Goal: Use online tool/utility: Utilize a website feature to perform a specific function

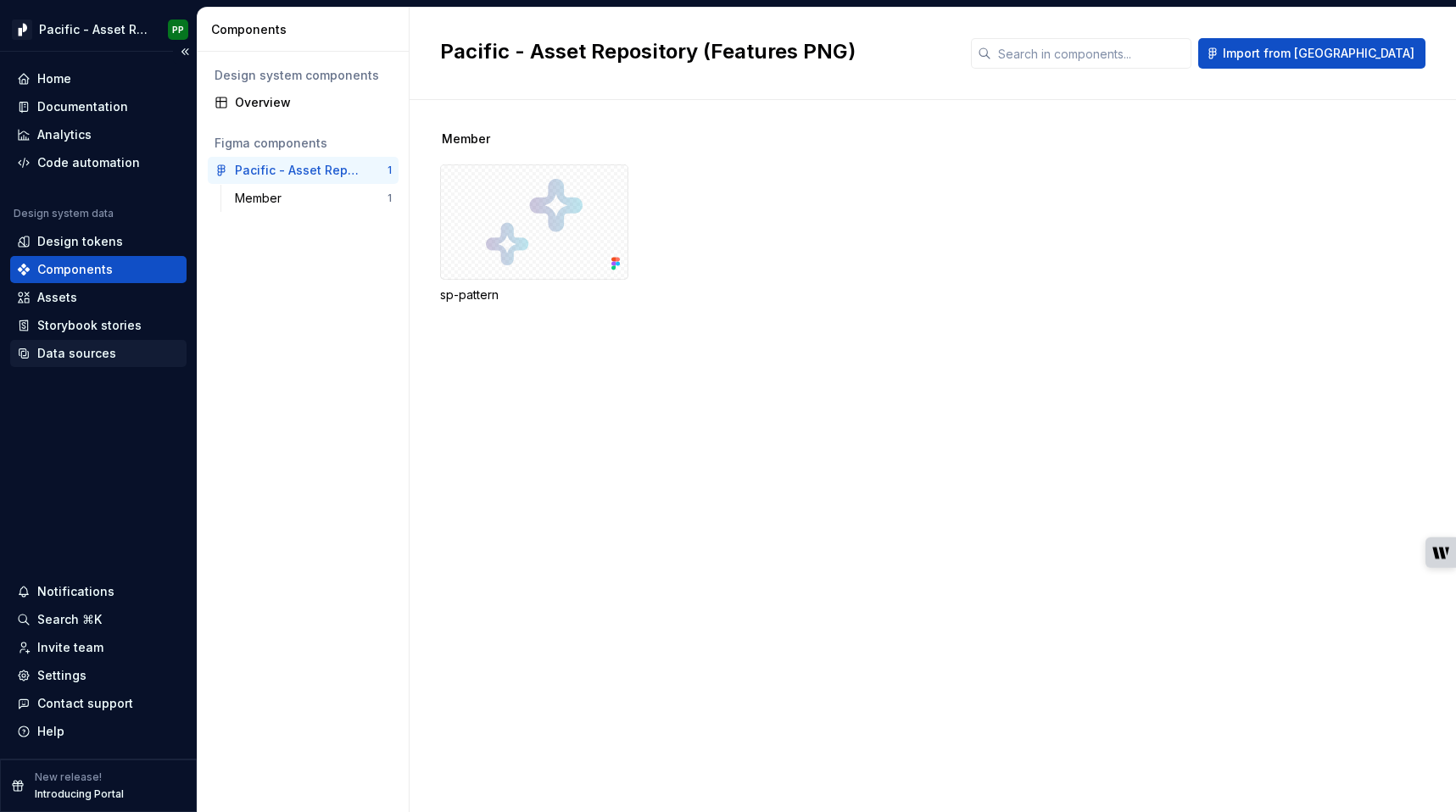
click at [70, 346] on div "Data sources" at bounding box center [77, 353] width 79 height 17
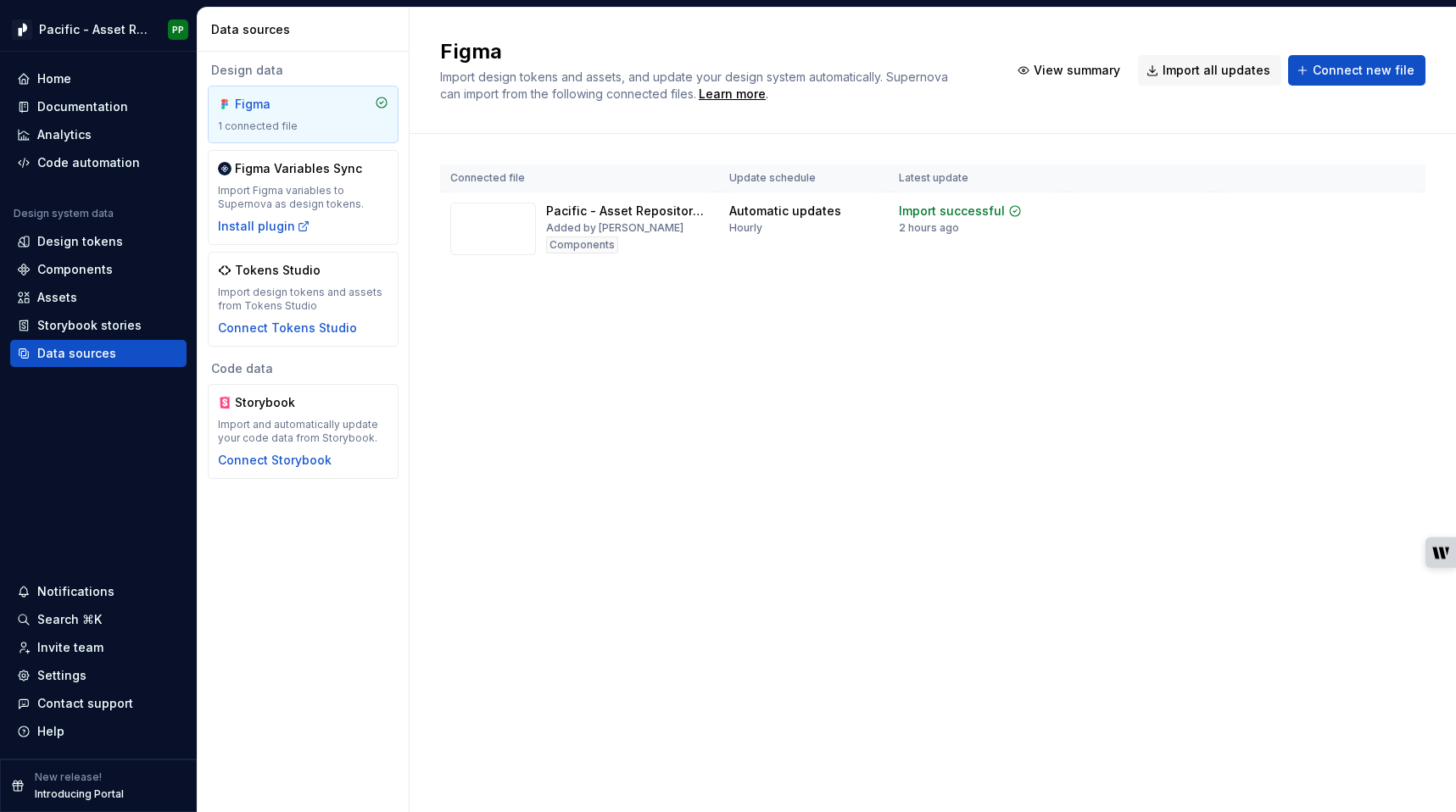
click at [852, 306] on div "Connected file Update schedule Latest update Pacific - Asset Repository (Featur…" at bounding box center [932, 231] width 985 height 195
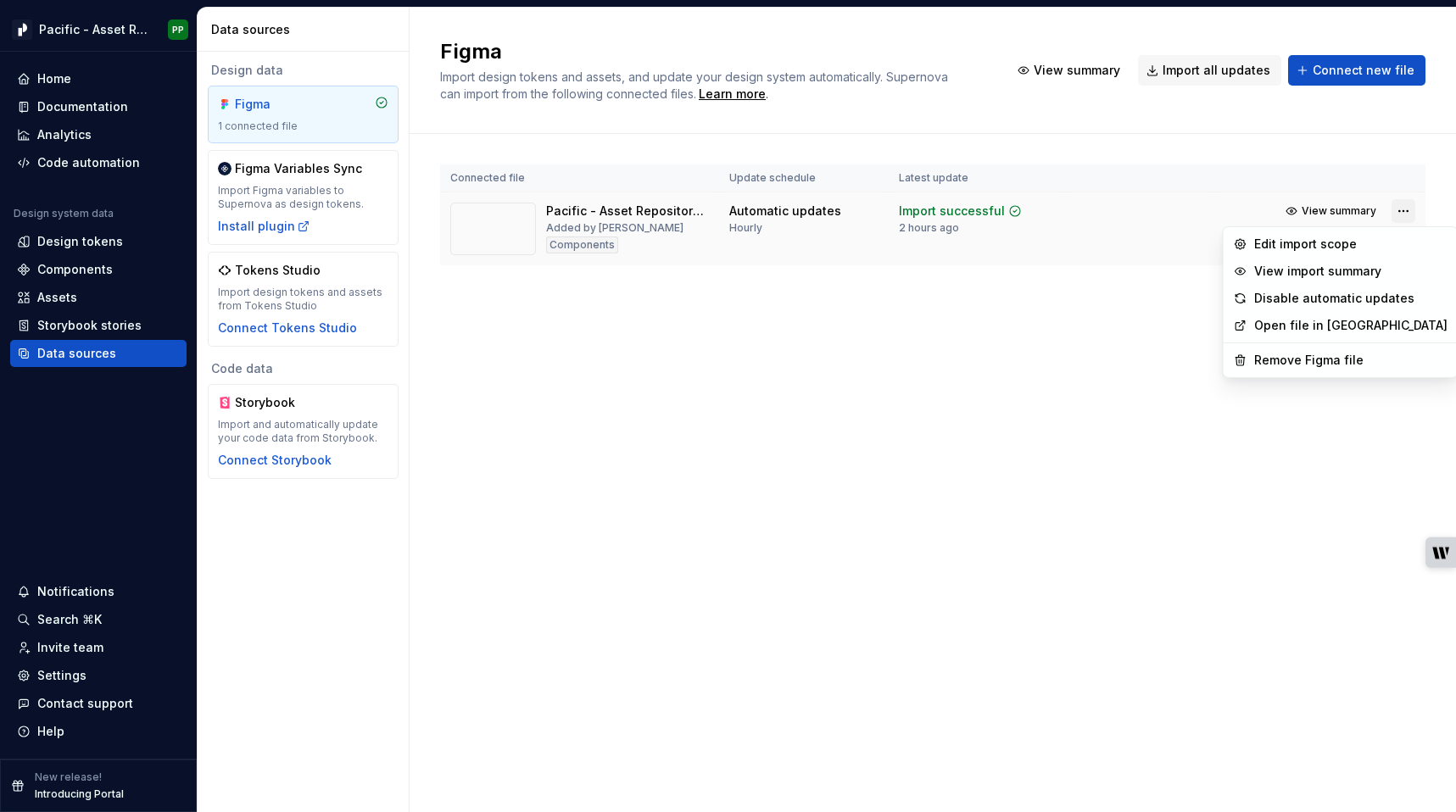
click at [1406, 207] on html "Pacific - Asset Repository (Features PNG) PP Home Documentation Analytics Code …" at bounding box center [728, 406] width 1456 height 812
click at [1317, 250] on div "Edit import scope" at bounding box center [1350, 244] width 194 height 17
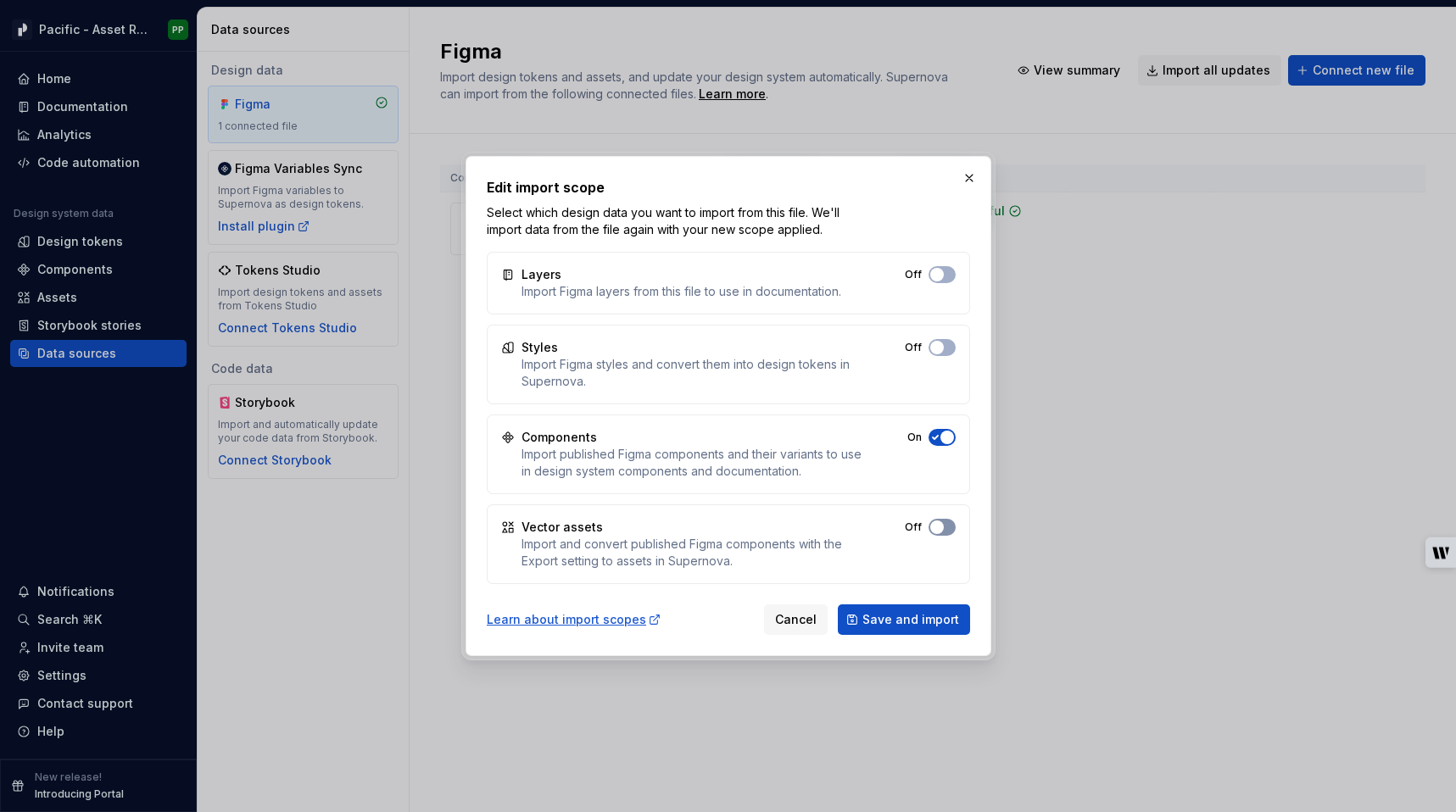
click at [935, 528] on span "button" at bounding box center [936, 527] width 14 height 14
click at [902, 616] on span "Save and import" at bounding box center [910, 619] width 96 height 17
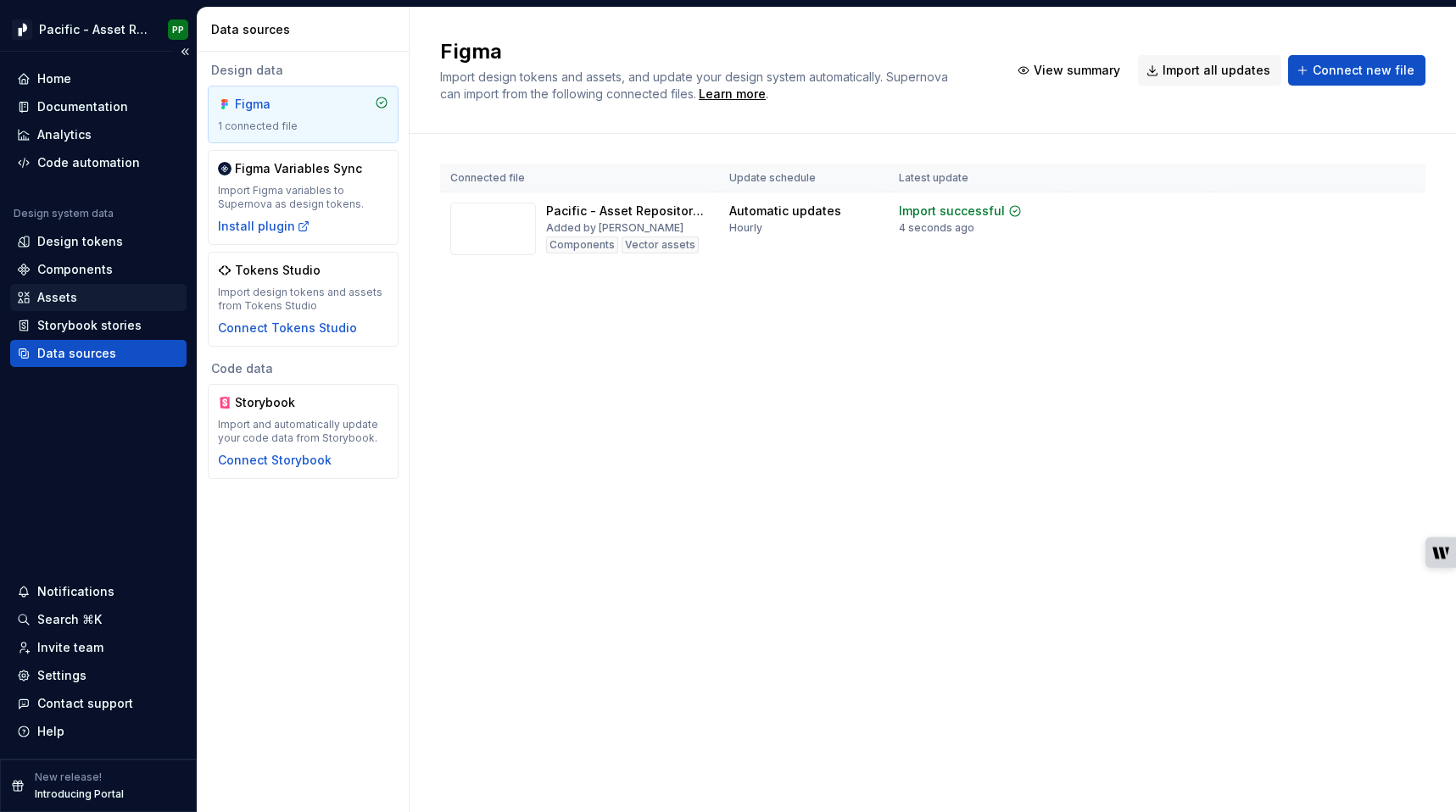
click at [71, 296] on div "Assets" at bounding box center [57, 297] width 39 height 17
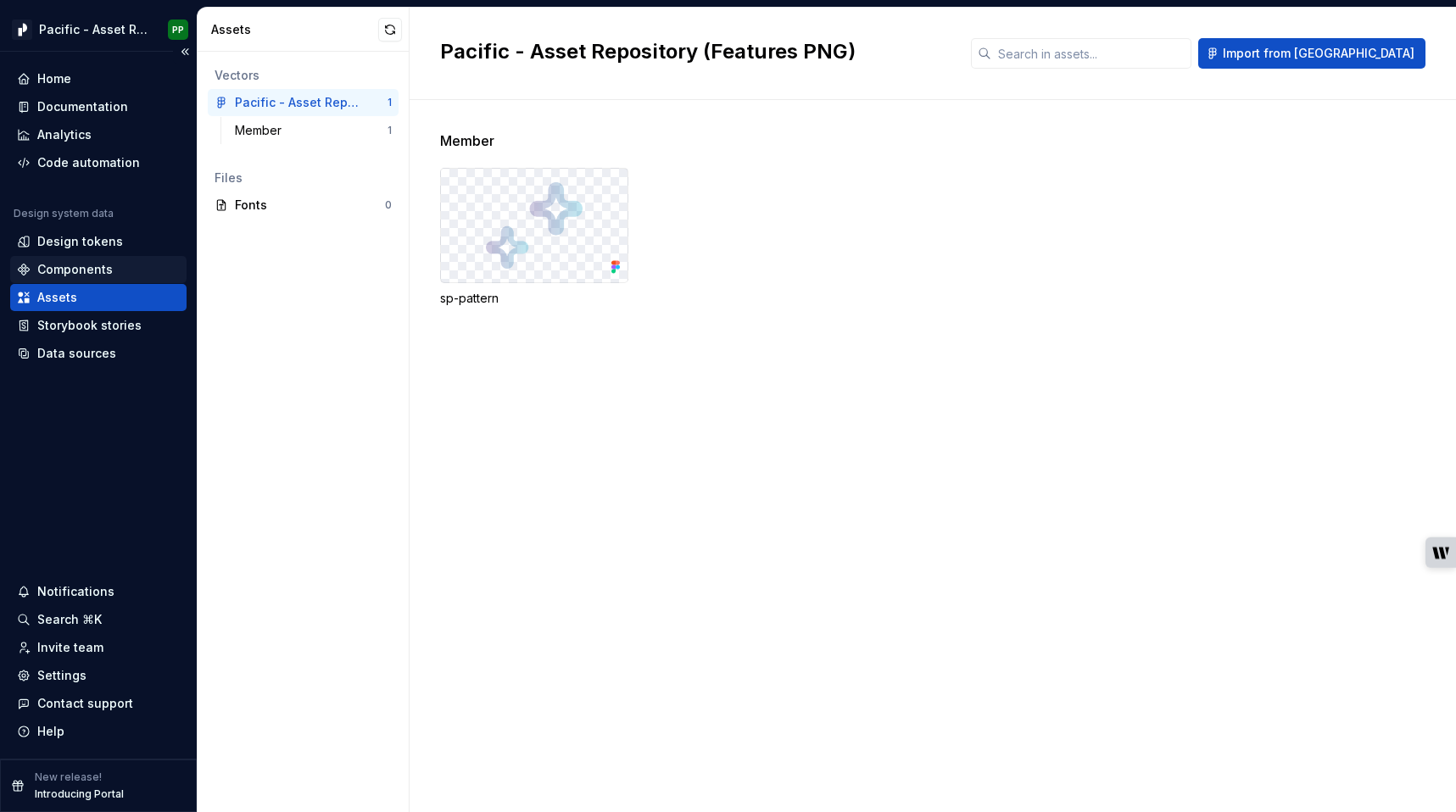
click at [73, 270] on div "Components" at bounding box center [75, 269] width 75 height 17
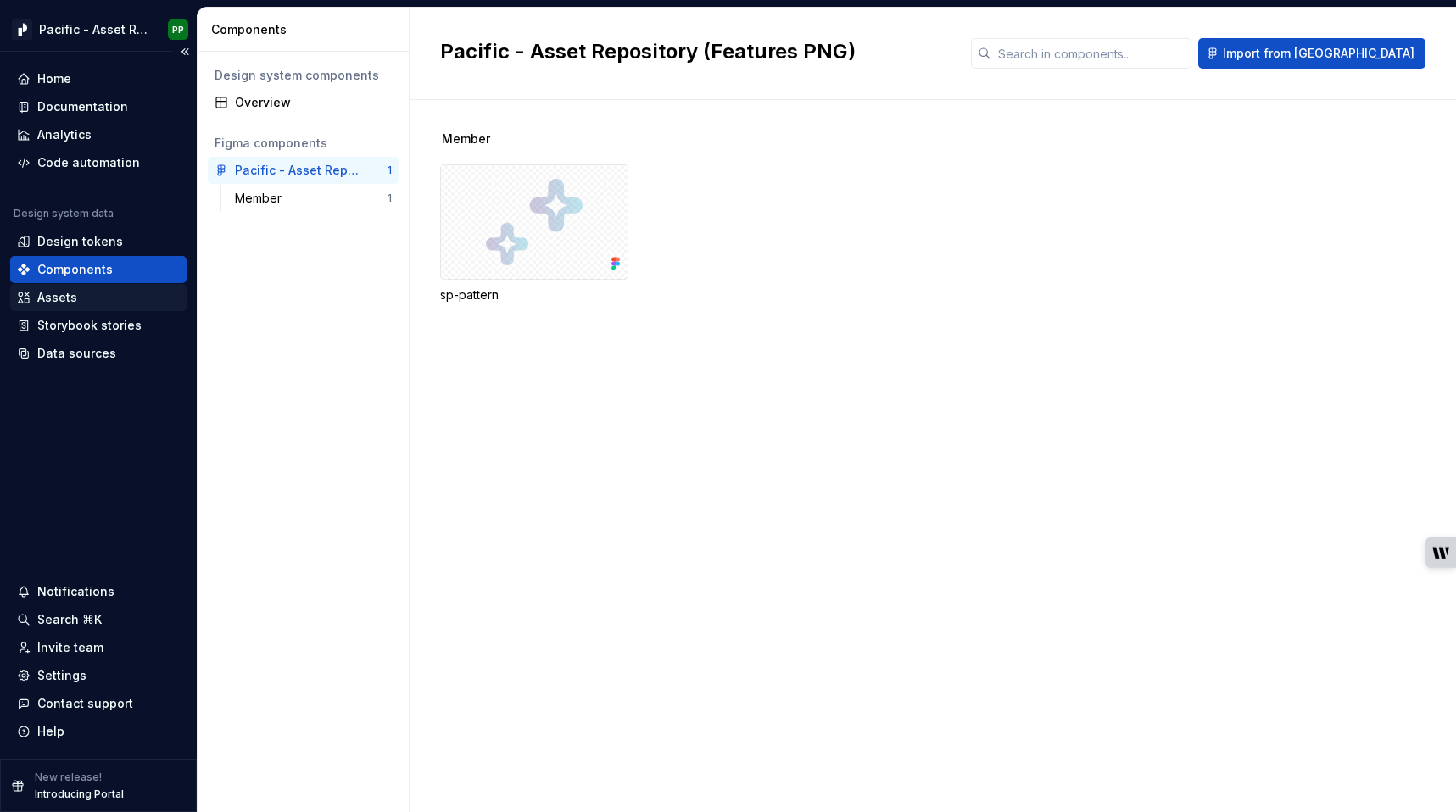
click at [74, 295] on div "Assets" at bounding box center [57, 297] width 39 height 17
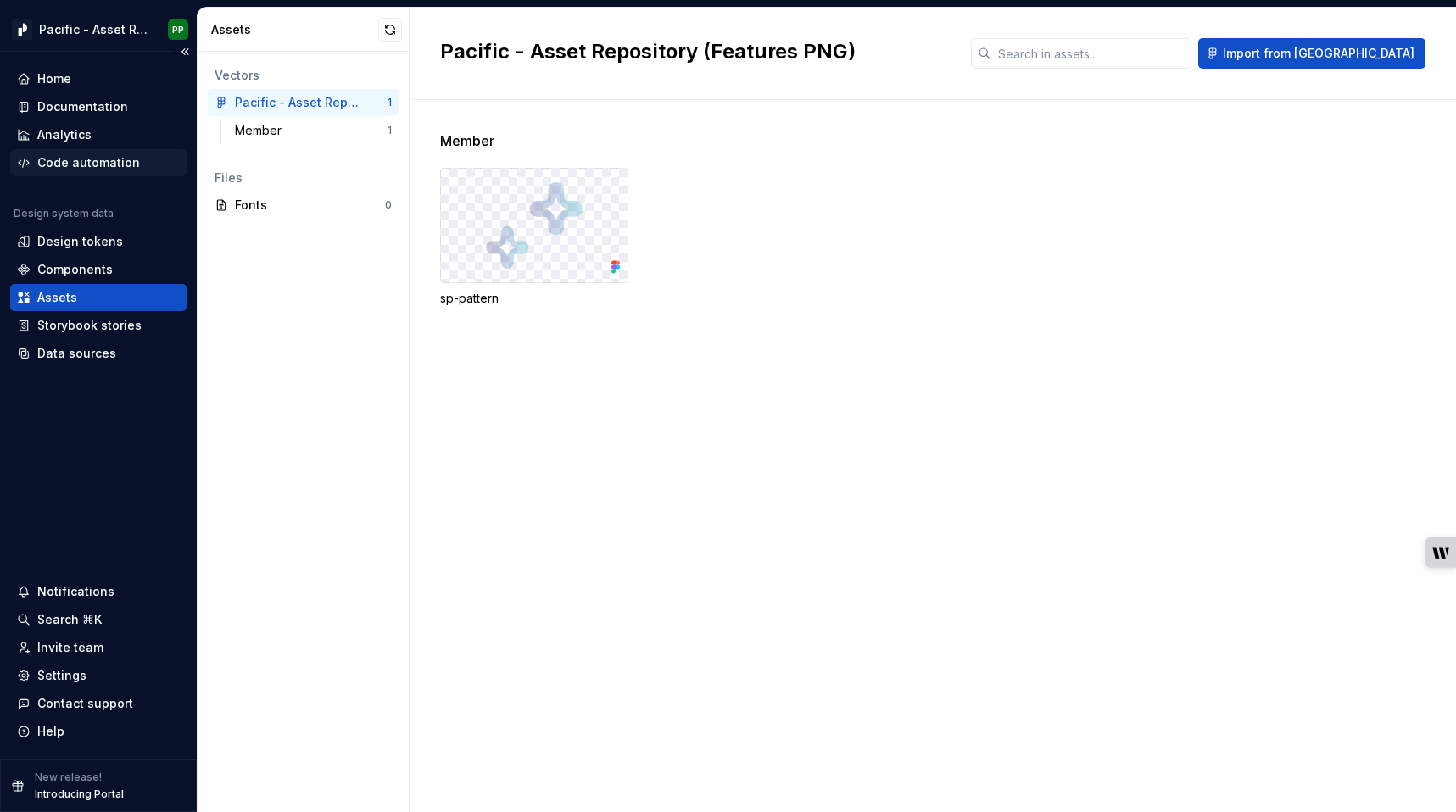
click at [111, 161] on div "Code automation" at bounding box center [89, 162] width 103 height 17
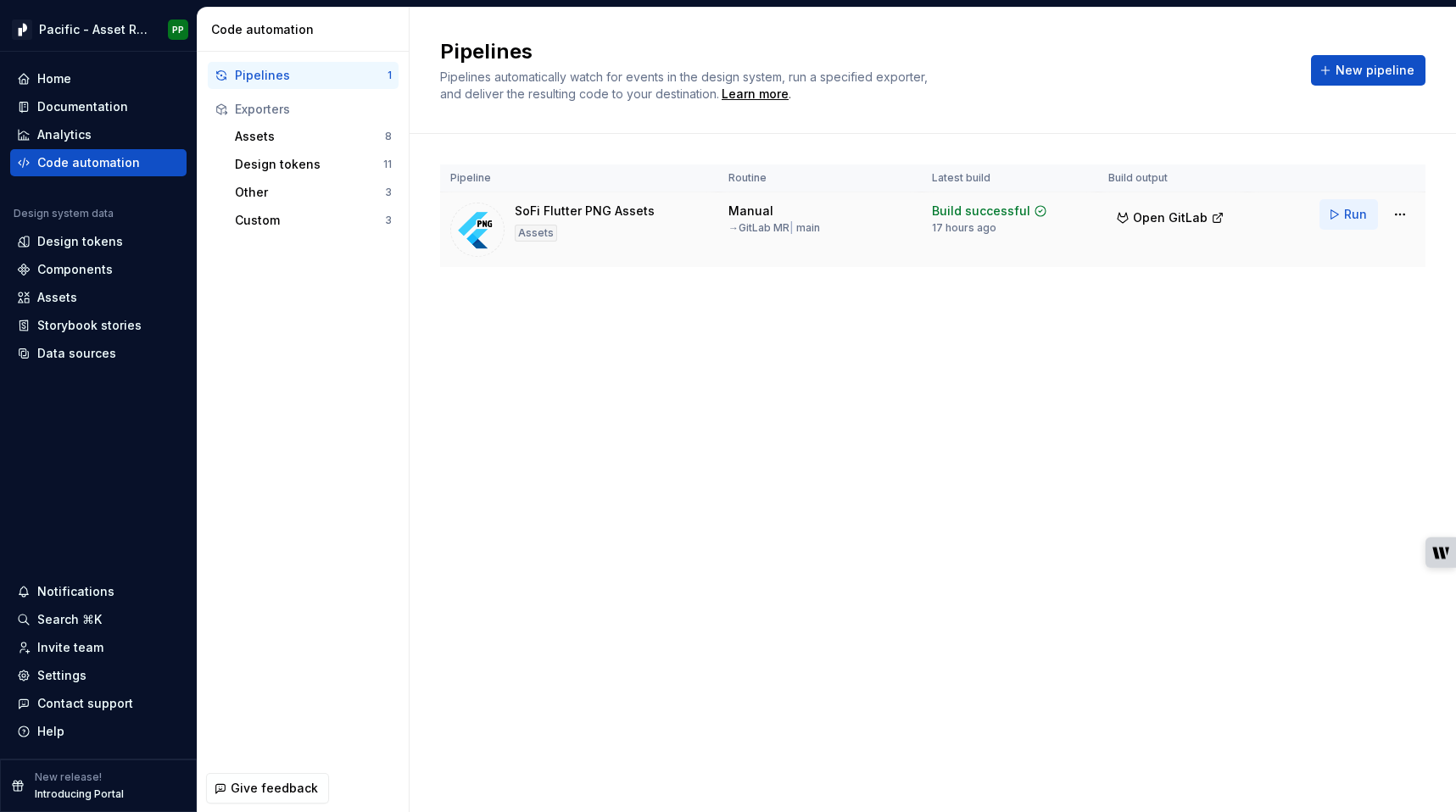
click at [1346, 214] on span "Run" at bounding box center [1355, 214] width 23 height 17
click at [672, 446] on div "Pipelines Pipelines automatically watch for events in the design system, run a …" at bounding box center [933, 409] width 1047 height 805
